Goal: Information Seeking & Learning: Learn about a topic

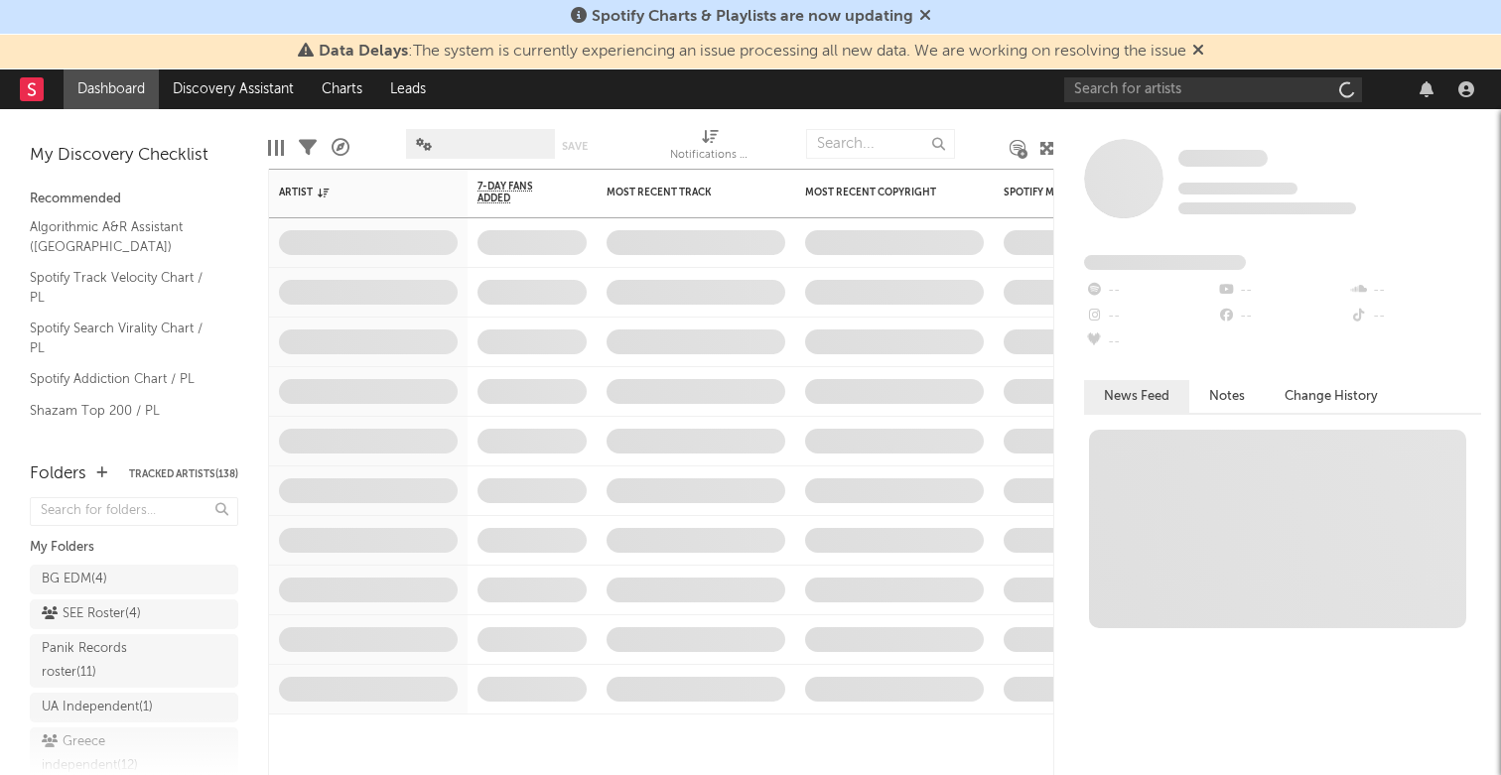
click at [1202, 51] on icon at bounding box center [1198, 50] width 12 height 16
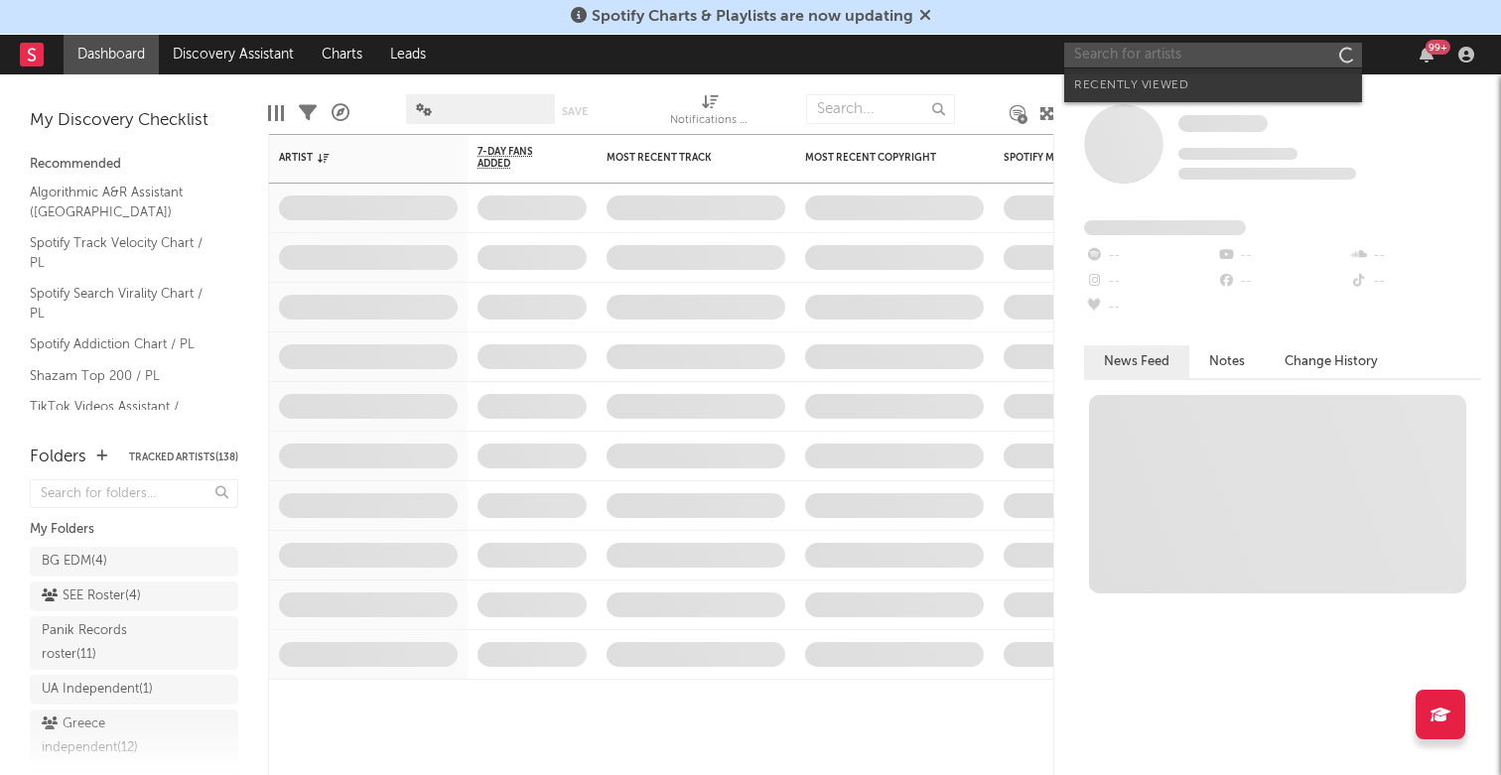
click at [1202, 51] on input "text" at bounding box center [1213, 55] width 298 height 25
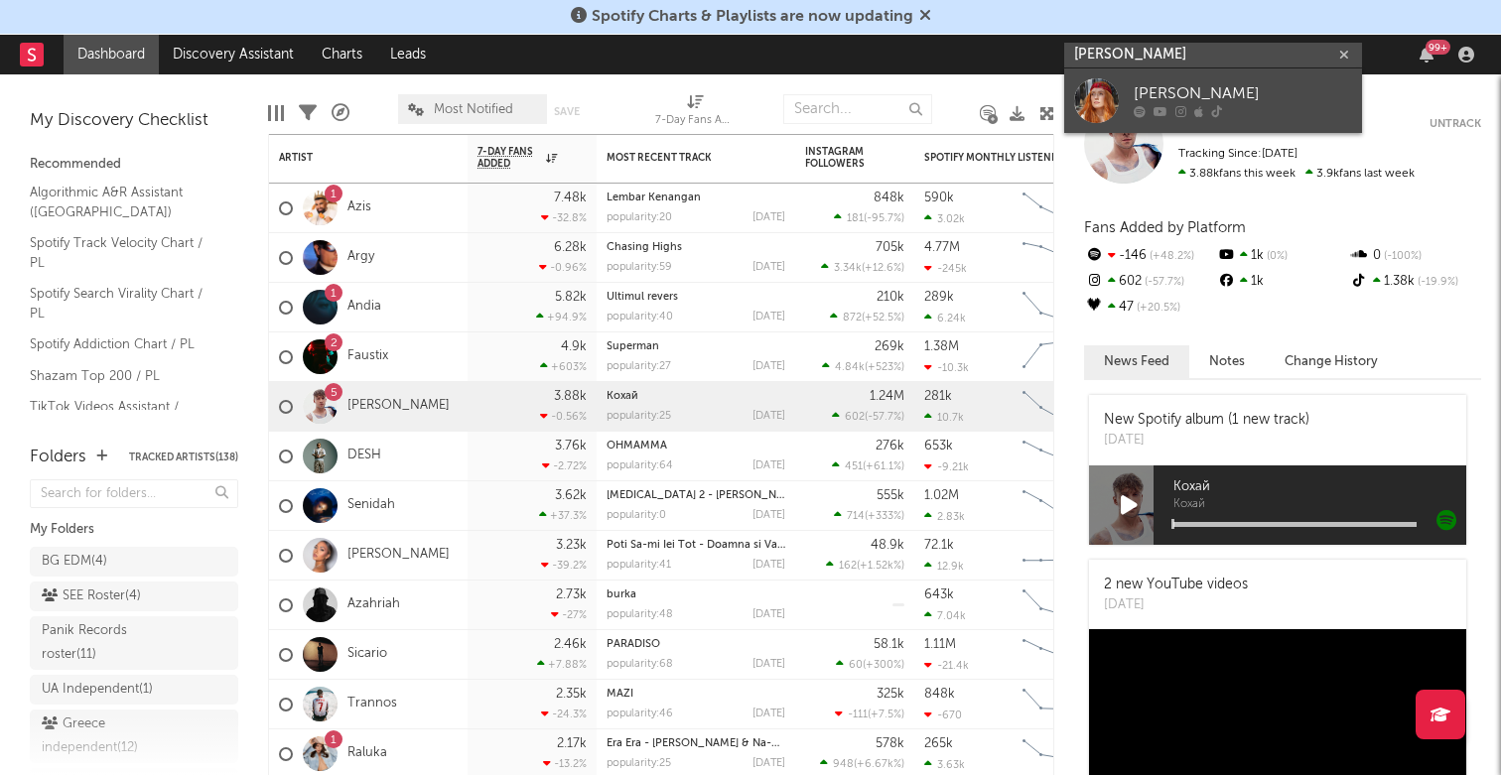
type input "[PERSON_NAME]"
click at [1201, 85] on div "[PERSON_NAME]" at bounding box center [1243, 94] width 218 height 24
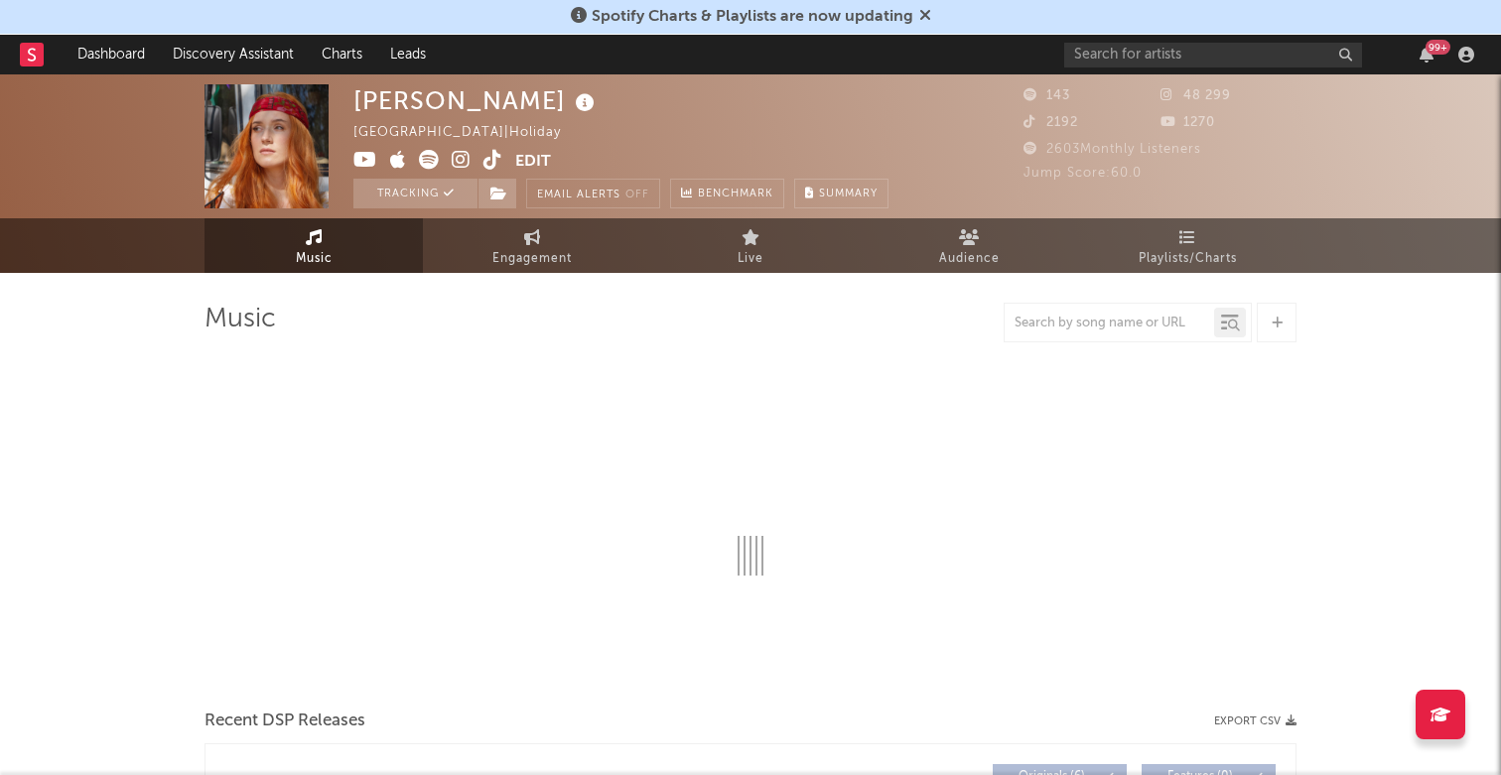
select select "6m"
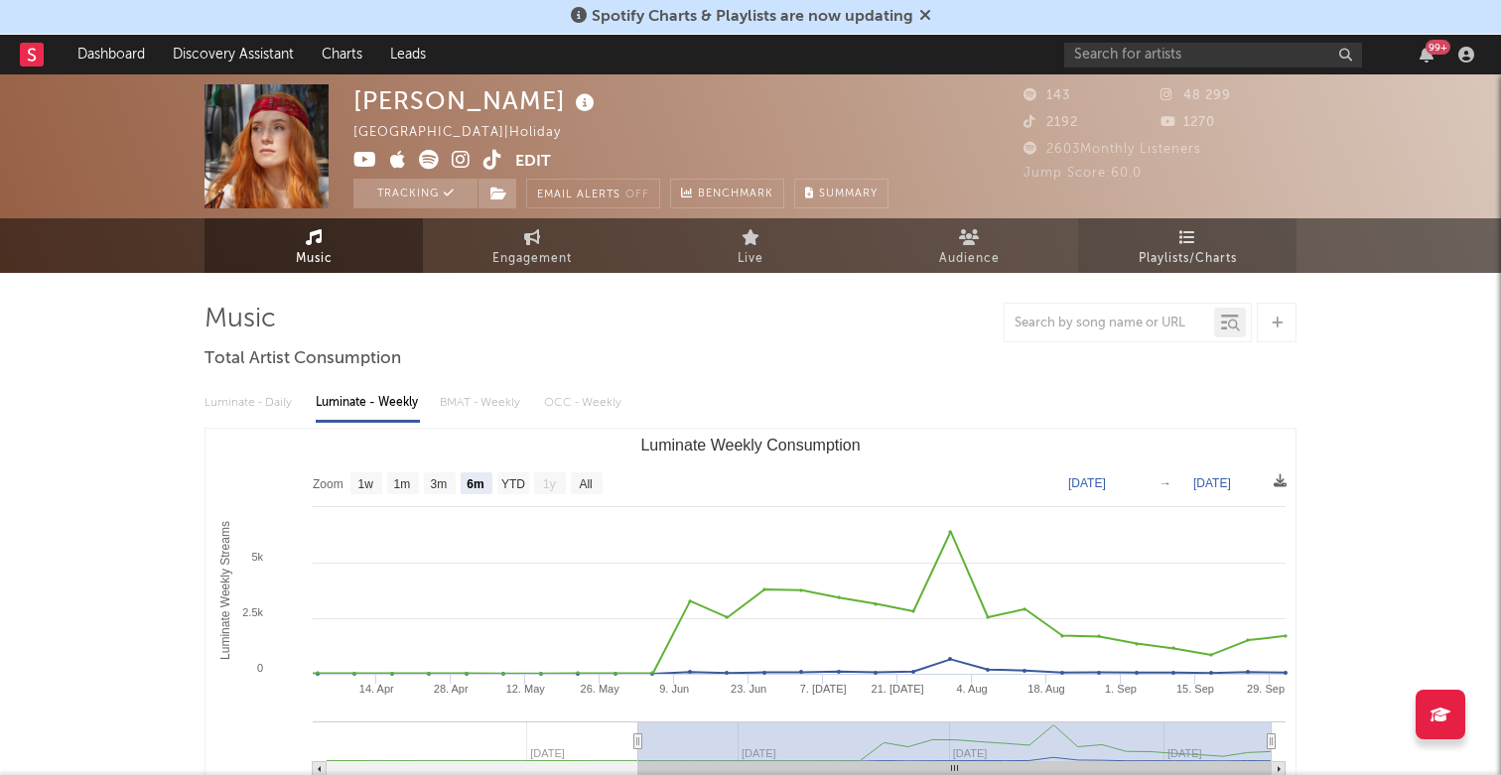
click at [1182, 243] on icon at bounding box center [1187, 237] width 17 height 16
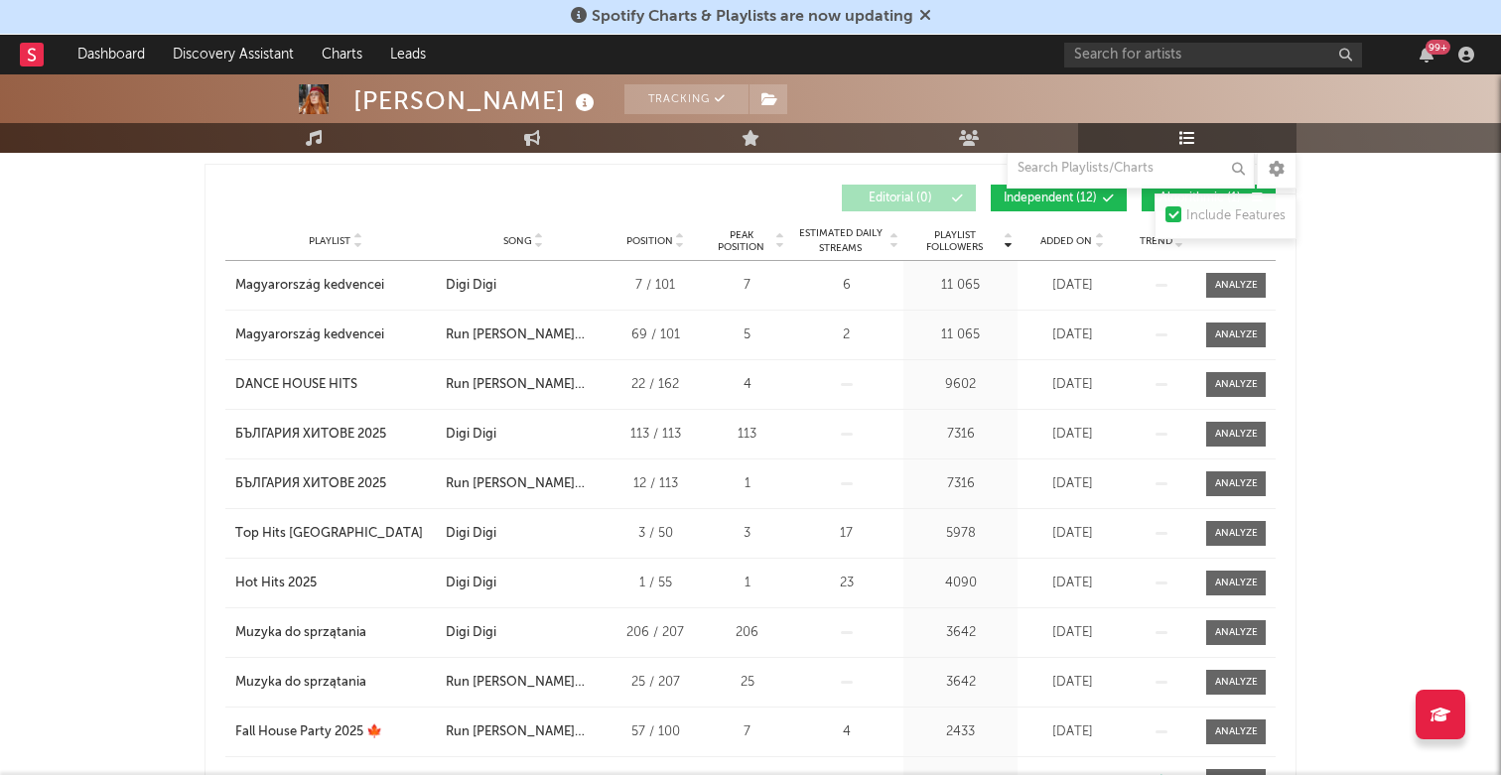
scroll to position [322, 0]
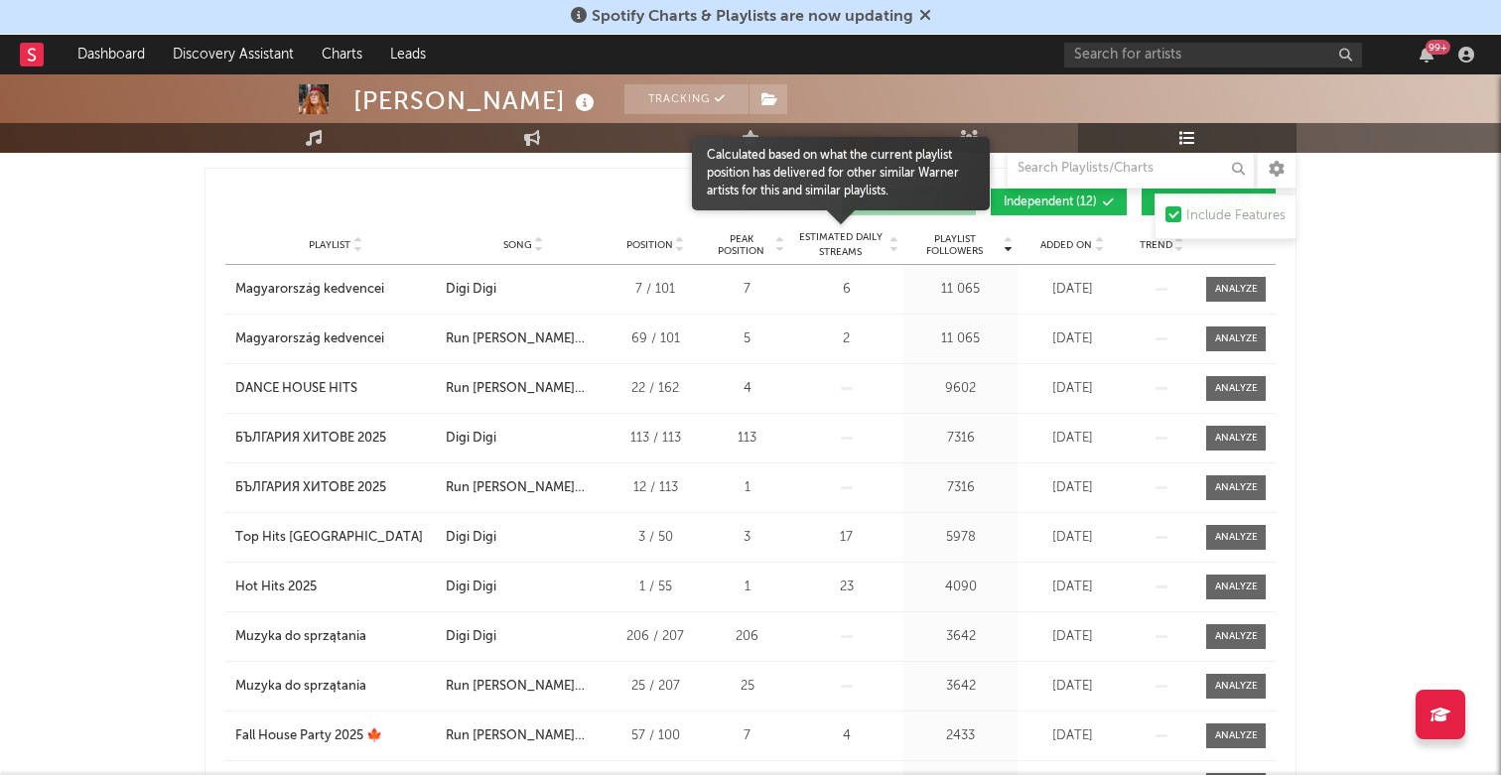
click at [830, 250] on span "Estimated Daily Streams" at bounding box center [840, 245] width 92 height 30
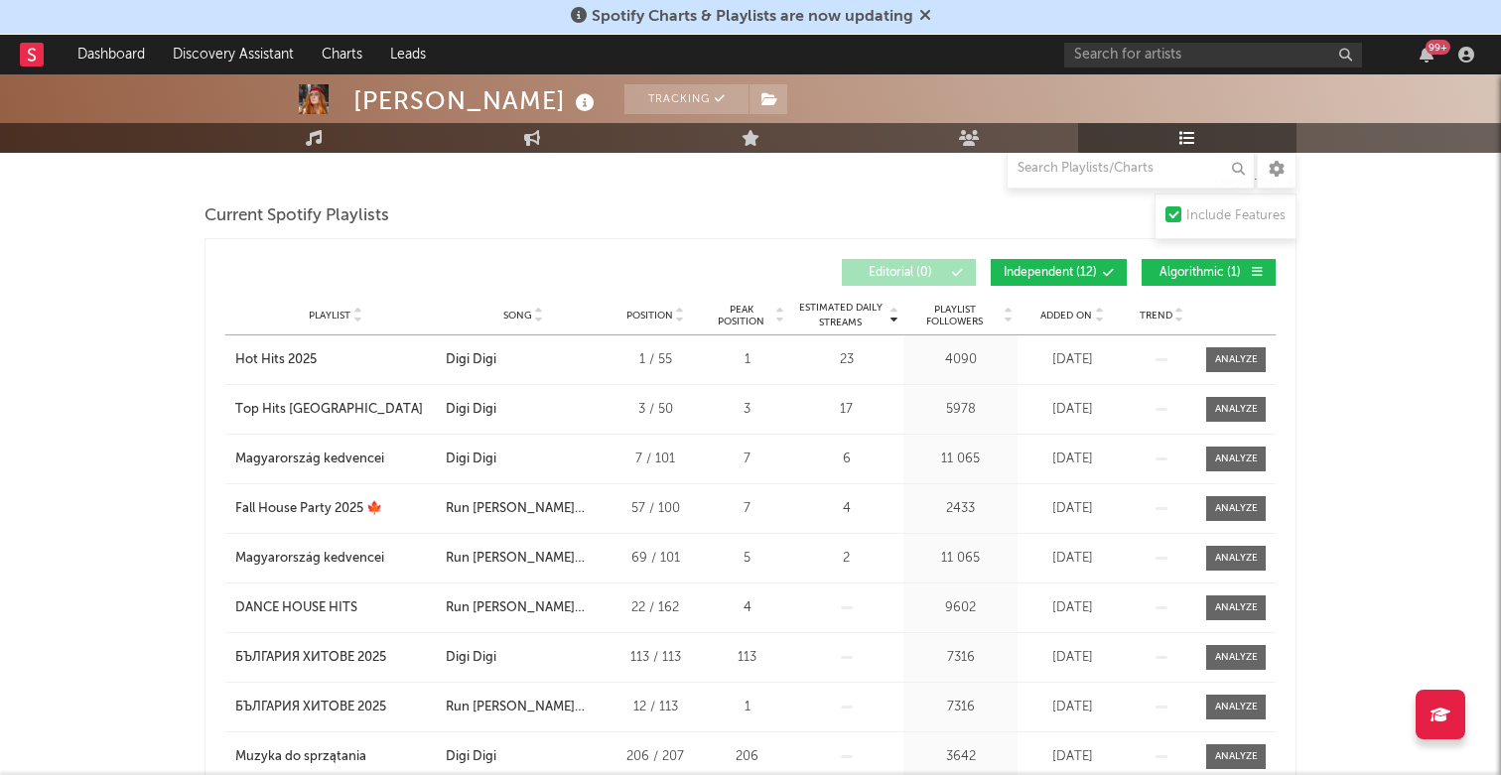
scroll to position [0, 0]
